Goal: Share content: Share content

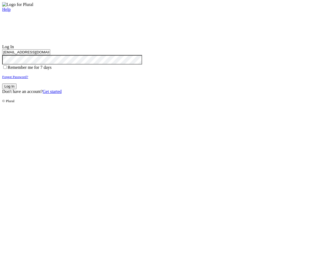
type input "test-1756931268-3@civiceagle.com"
click at [17, 89] on button "Log In" at bounding box center [9, 87] width 14 height 6
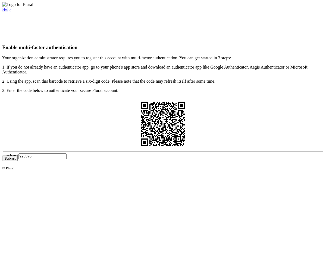
type input "925870"
click at [18, 162] on button "Submit" at bounding box center [9, 159] width 15 height 6
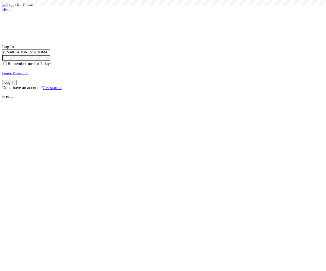
type input "test-1756931268-3@civiceagle.com"
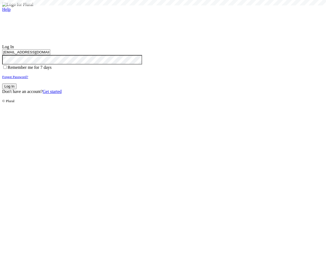
click at [17, 89] on button "Log In" at bounding box center [9, 87] width 14 height 6
click at [28, 79] on small "Forgot Password?" at bounding box center [15, 77] width 26 height 4
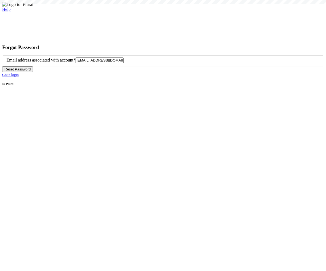
type input "[EMAIL_ADDRESS][DOMAIN_NAME]"
click at [33, 72] on button "Reset Password" at bounding box center [17, 70] width 31 height 6
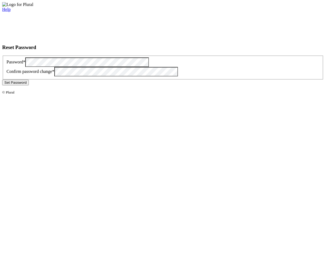
click at [29, 86] on button "Set Password" at bounding box center [15, 83] width 27 height 6
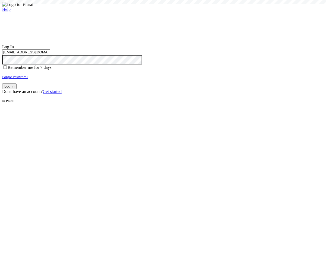
type input "[EMAIL_ADDRESS][DOMAIN_NAME]"
click at [17, 89] on button "Log In" at bounding box center [9, 87] width 14 height 6
type input "[EMAIL_ADDRESS][DOMAIN_NAME]"
click at [17, 89] on button "Log In" at bounding box center [9, 87] width 14 height 6
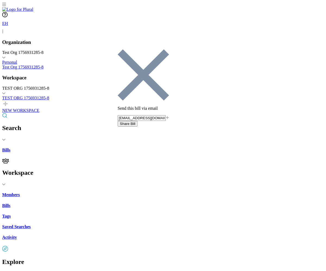
type input "[EMAIL_ADDRESS][DOMAIN_NAME]"
click at [137, 121] on button "Share Bill" at bounding box center [128, 124] width 20 height 6
